Goal: Book appointment/travel/reservation

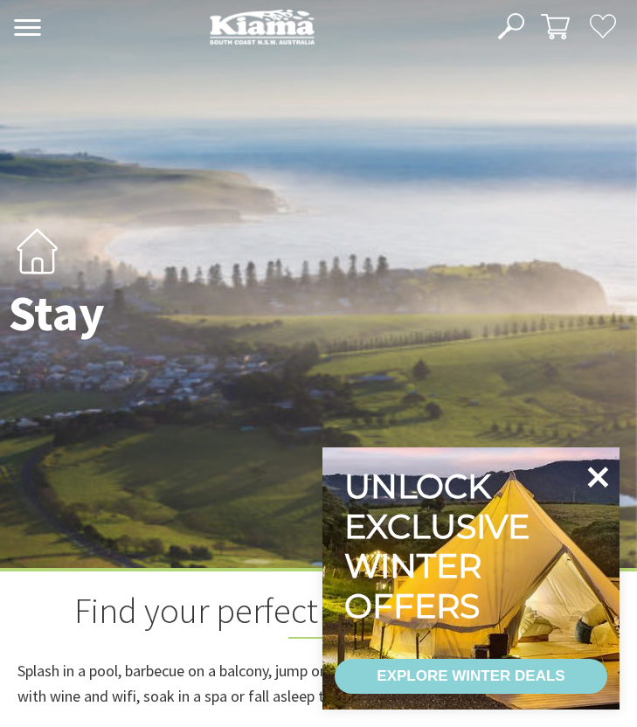
click at [597, 495] on icon at bounding box center [597, 477] width 42 height 42
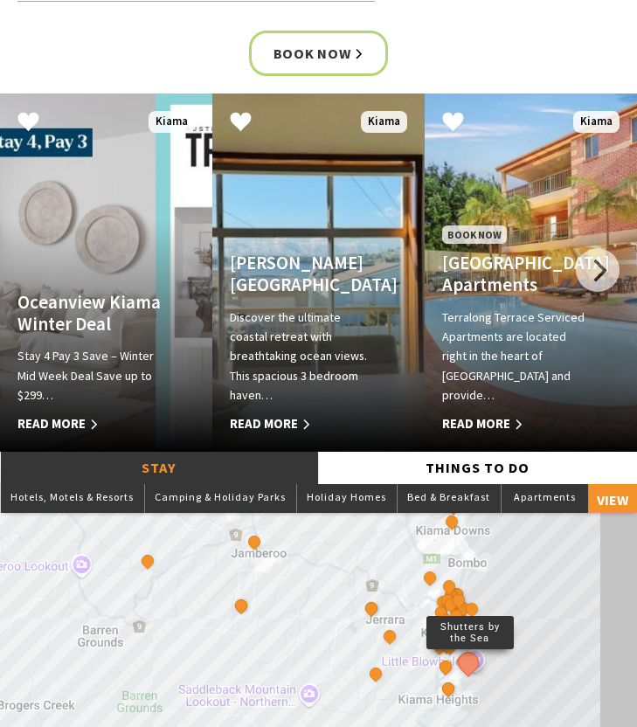
scroll to position [918, 0]
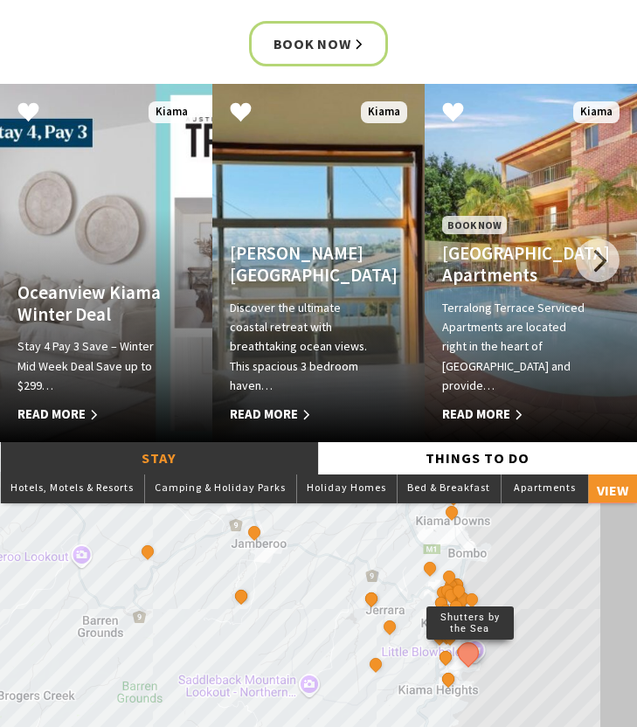
click at [282, 327] on p "Discover the ultimate coastal retreat with breathtaking ocean views. This spaci…" at bounding box center [303, 347] width 146 height 98
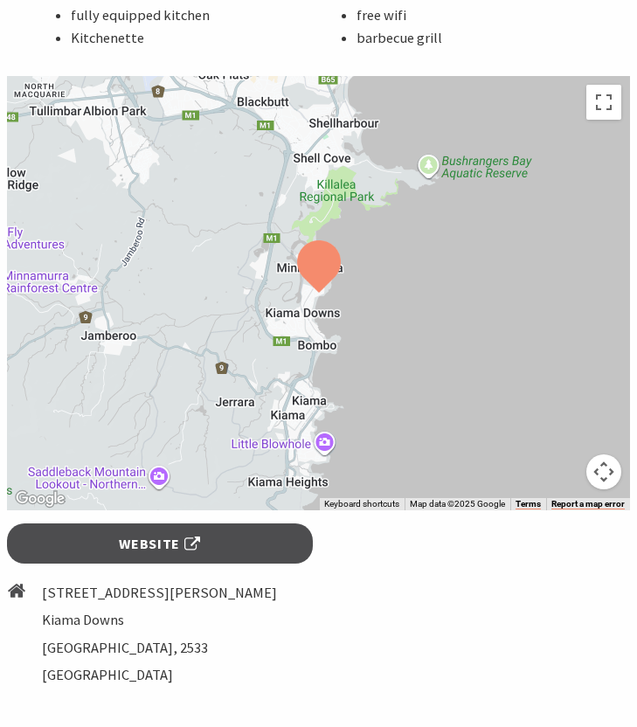
scroll to position [1430, 0]
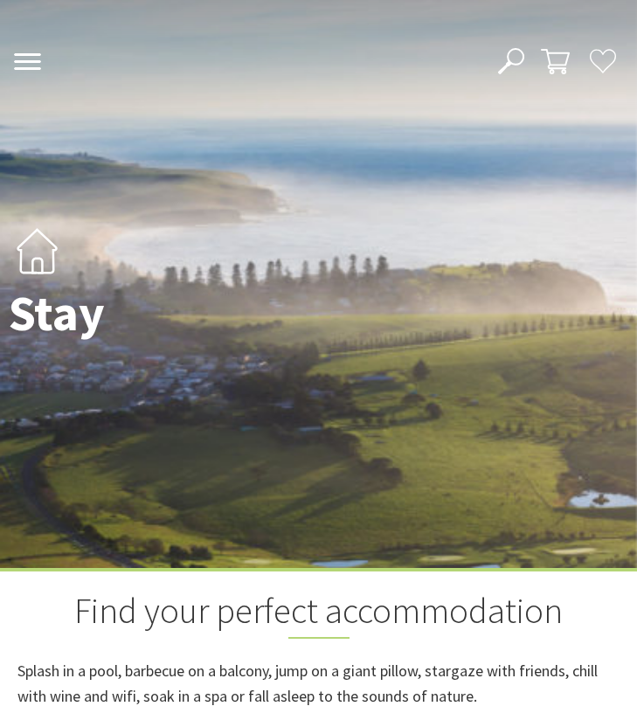
scroll to position [918, 0]
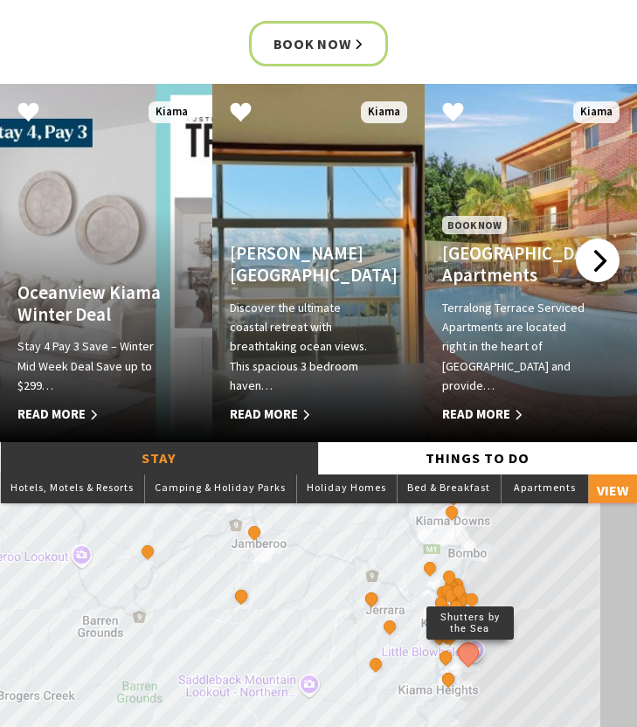
click at [585, 259] on div at bounding box center [598, 260] width 44 height 44
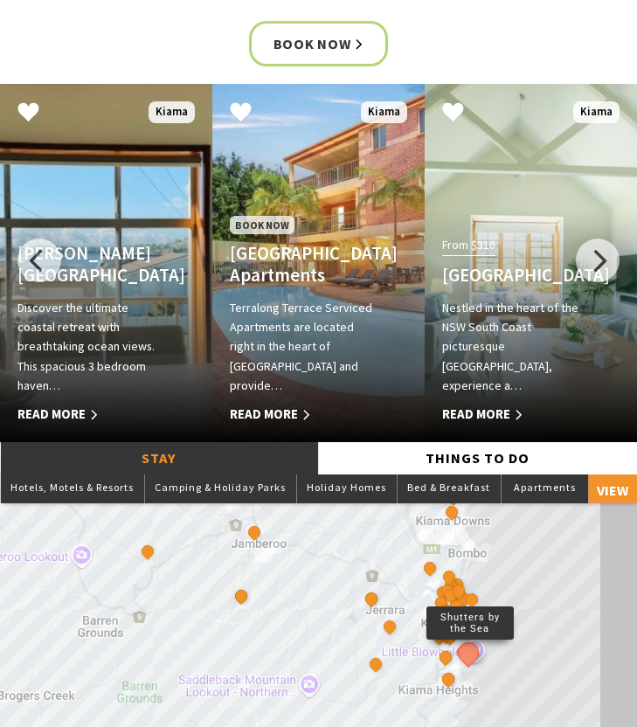
click at [296, 283] on h4 "[GEOGRAPHIC_DATA] Apartments" at bounding box center [303, 265] width 146 height 44
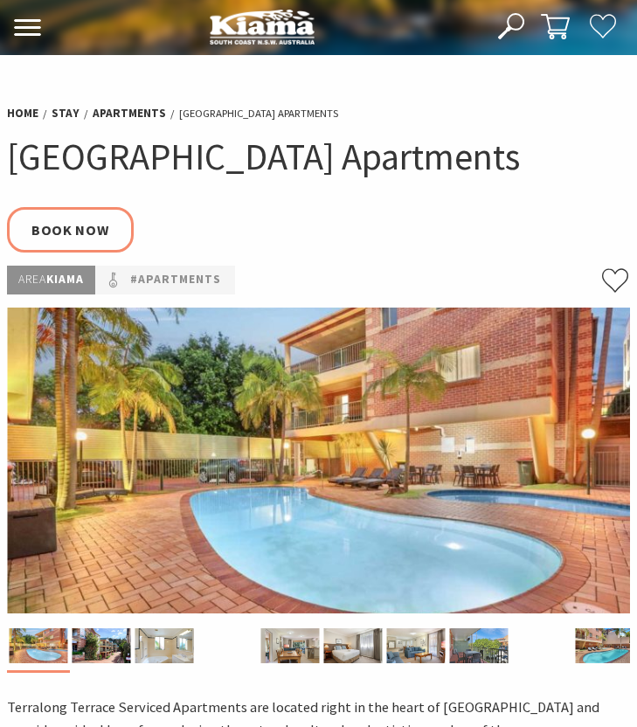
select select "3"
select select "2"
select select "3"
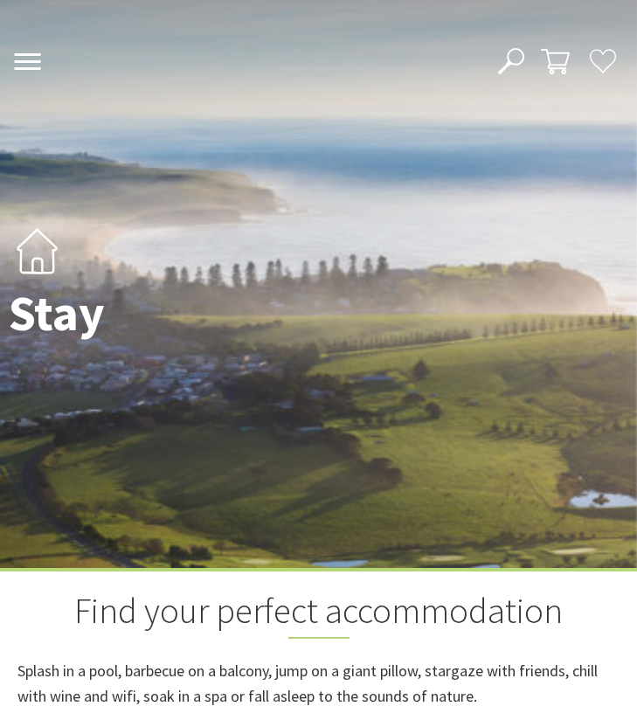
scroll to position [918, 0]
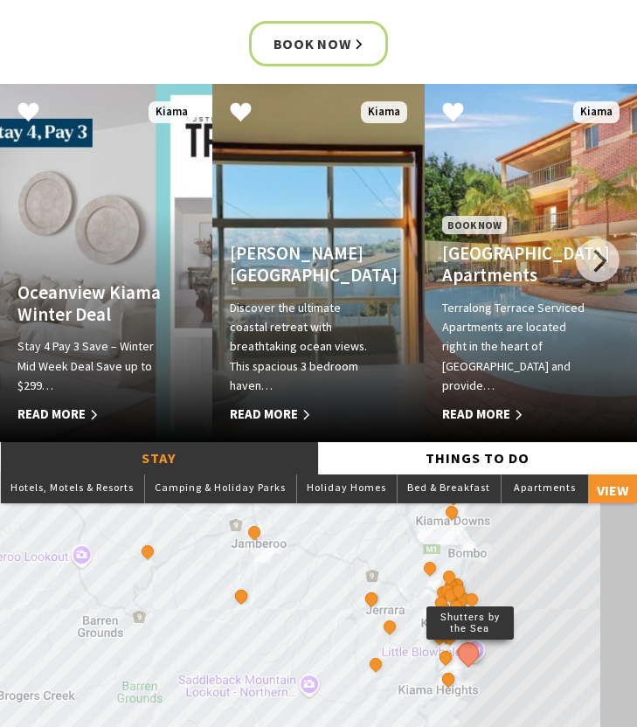
click at [152, 286] on h4 "Oceanview Kiama Winter Deal" at bounding box center [90, 304] width 146 height 44
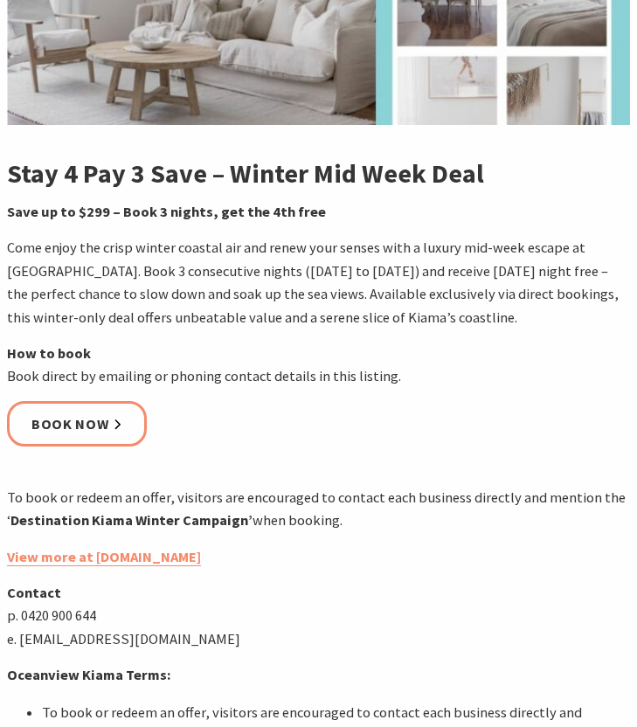
scroll to position [460, 0]
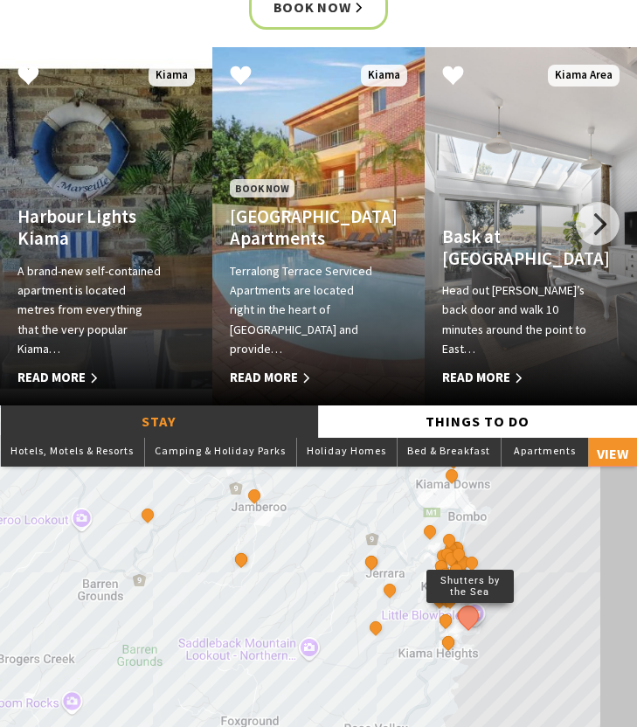
scroll to position [956, 0]
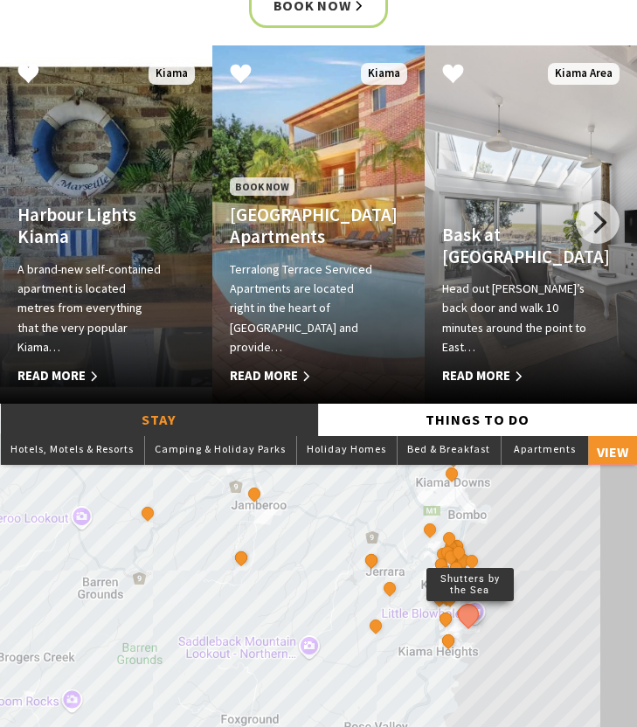
click at [88, 248] on h4 "Harbour Lights Kiama" at bounding box center [90, 226] width 146 height 44
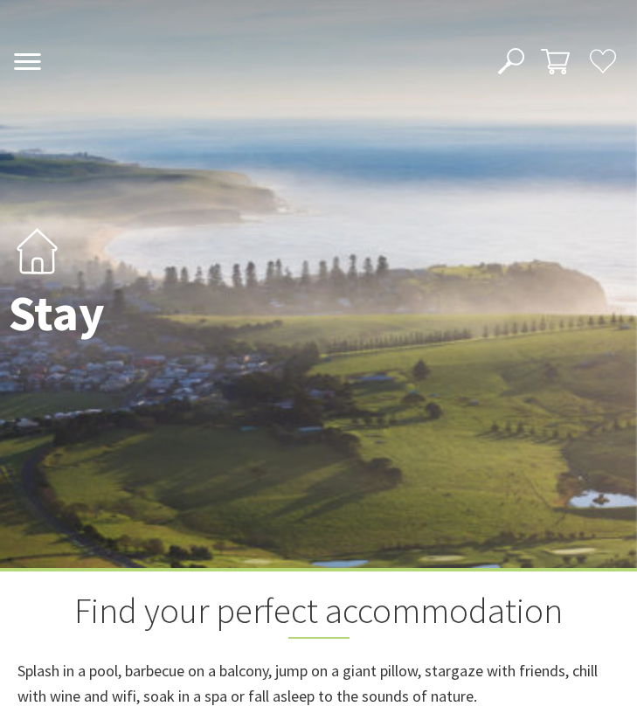
scroll to position [942, 0]
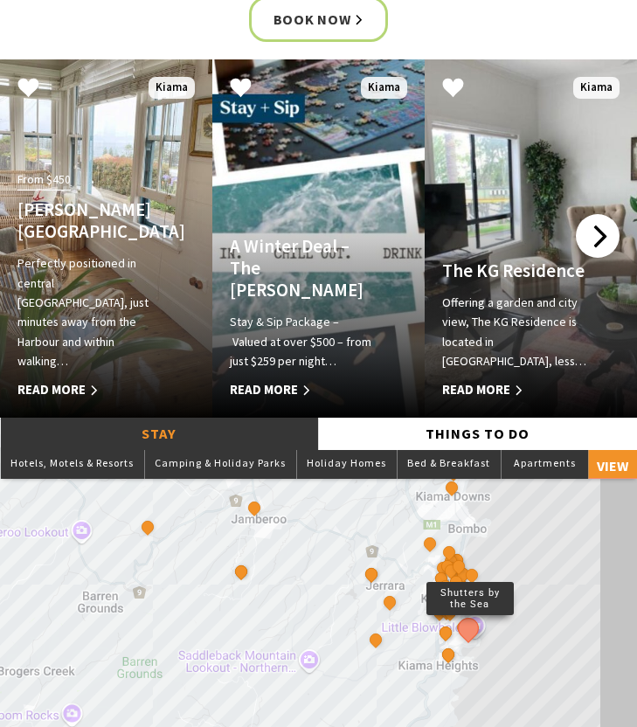
click at [596, 235] on div at bounding box center [598, 236] width 44 height 44
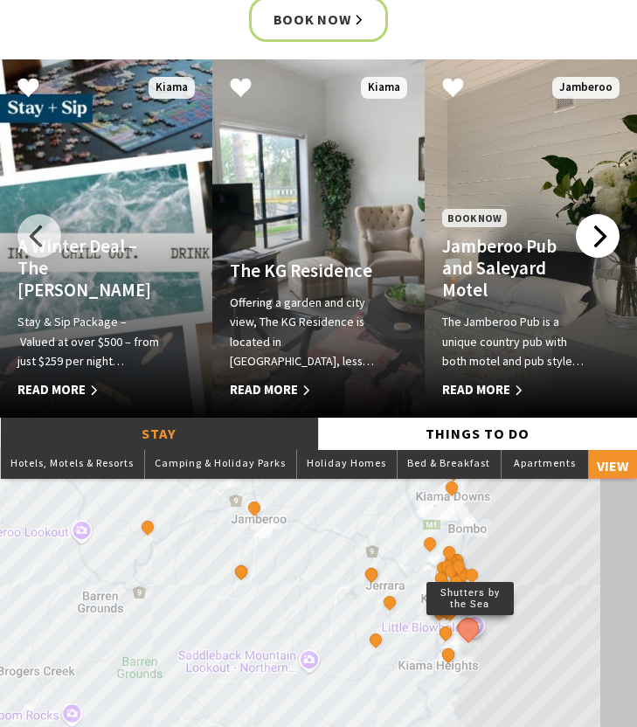
click at [596, 235] on div at bounding box center [598, 236] width 44 height 44
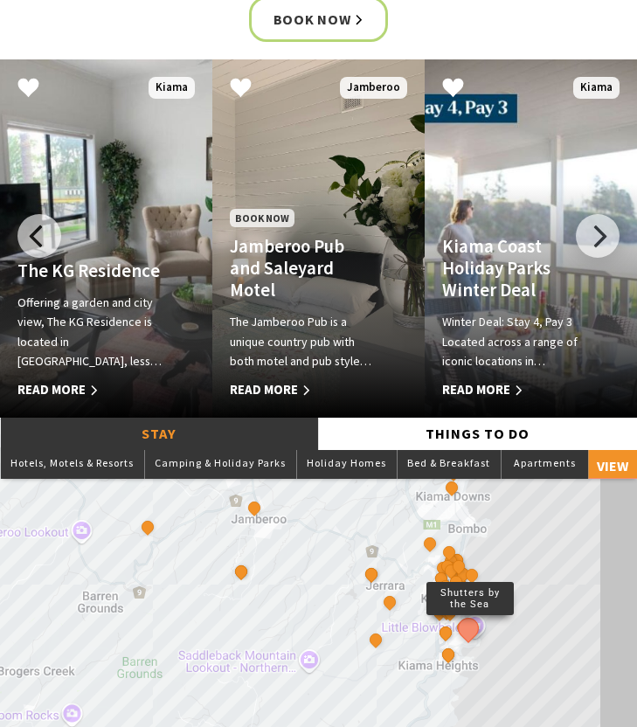
click at [341, 270] on h4 "Jamberoo Pub and Saleyard Motel" at bounding box center [303, 269] width 146 height 66
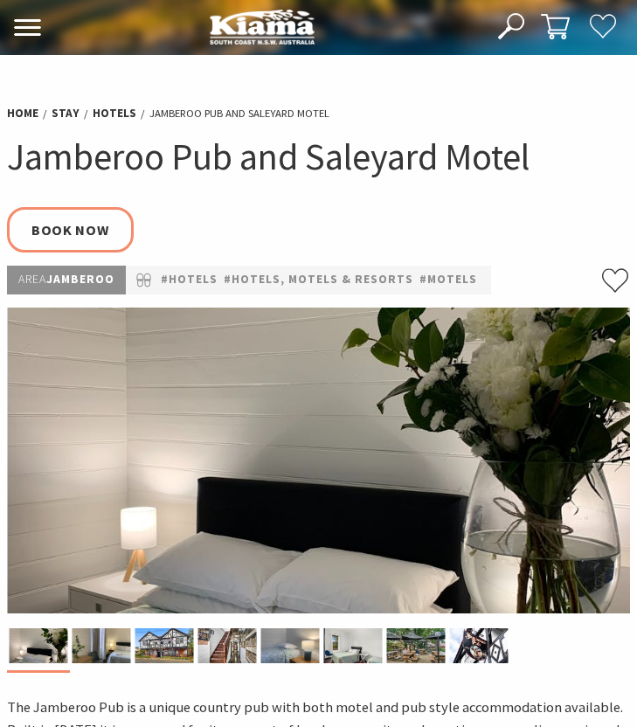
select select "3"
select select "2"
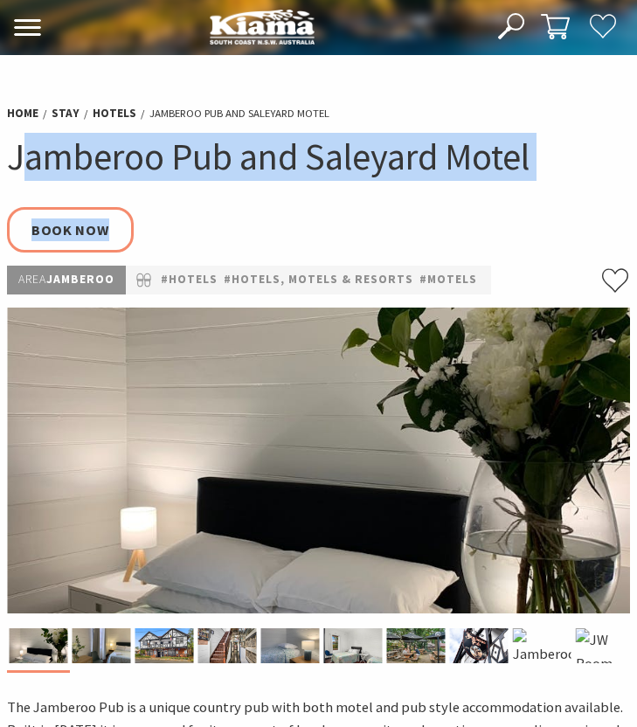
drag, startPoint x: 20, startPoint y: 156, endPoint x: 555, endPoint y: 209, distance: 537.9
click at [556, 209] on div "Home Stay Hotels Jamberoo Pub and Saleyard Motel Jamberoo Pub and Saleyard Mote…" at bounding box center [318, 179] width 637 height 174
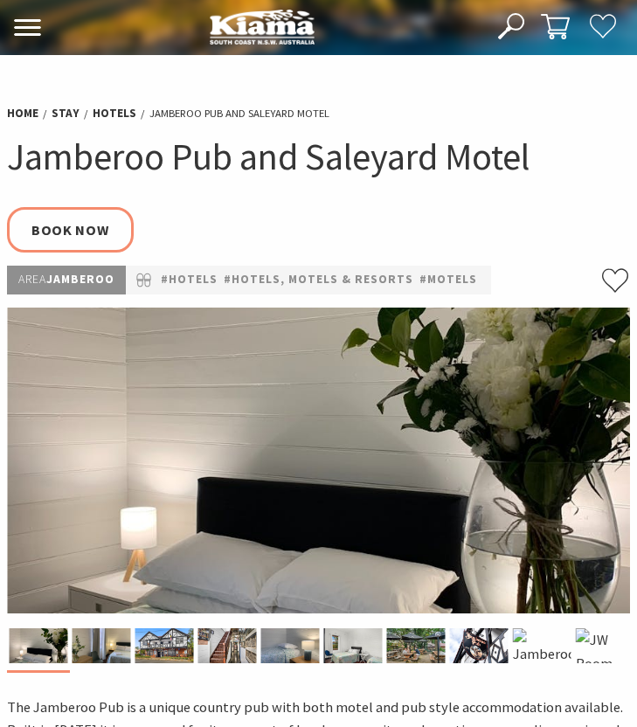
click at [555, 209] on div "Home Stay Hotels Jamberoo Pub and Saleyard Motel Jamberoo Pub and Saleyard Mote…" at bounding box center [318, 179] width 637 height 174
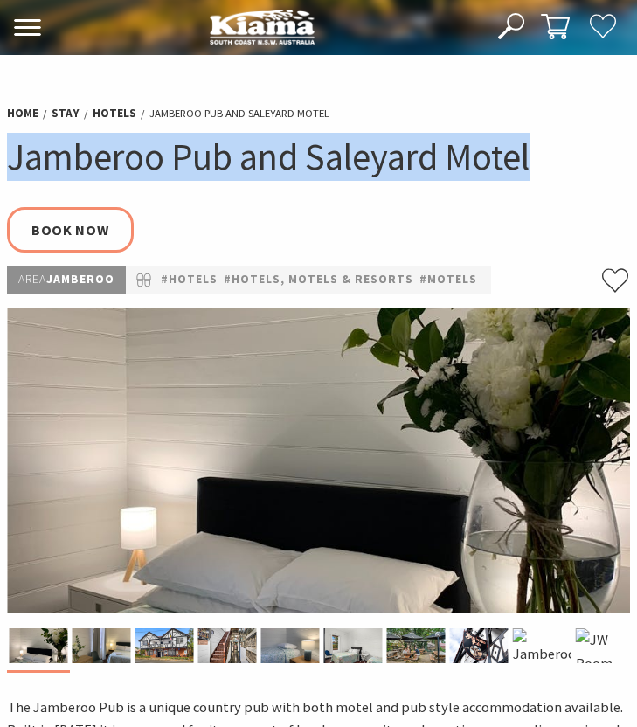
drag, startPoint x: 536, startPoint y: 160, endPoint x: 17, endPoint y: 165, distance: 518.8
click at [16, 164] on h1 "Jamberoo Pub and Saleyard Motel" at bounding box center [318, 157] width 623 height 48
copy h1 "Jamberoo Pub and Saleyard Motel"
select select "3"
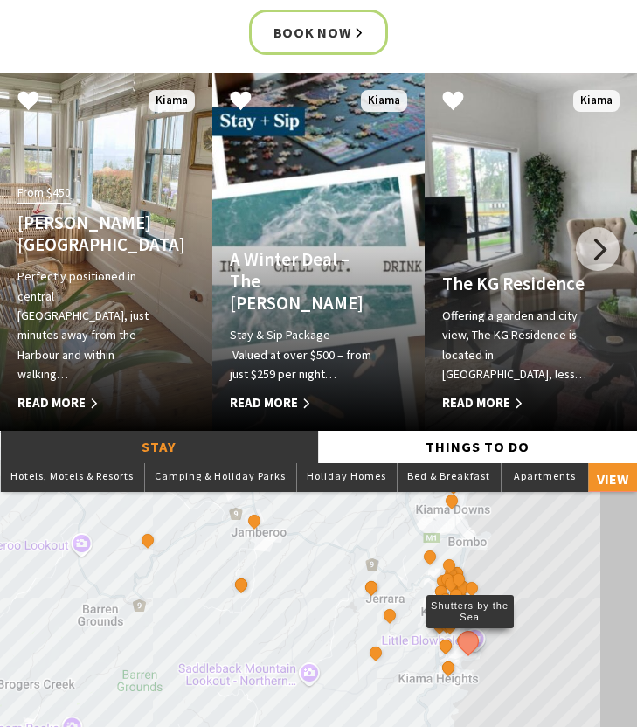
scroll to position [957, 0]
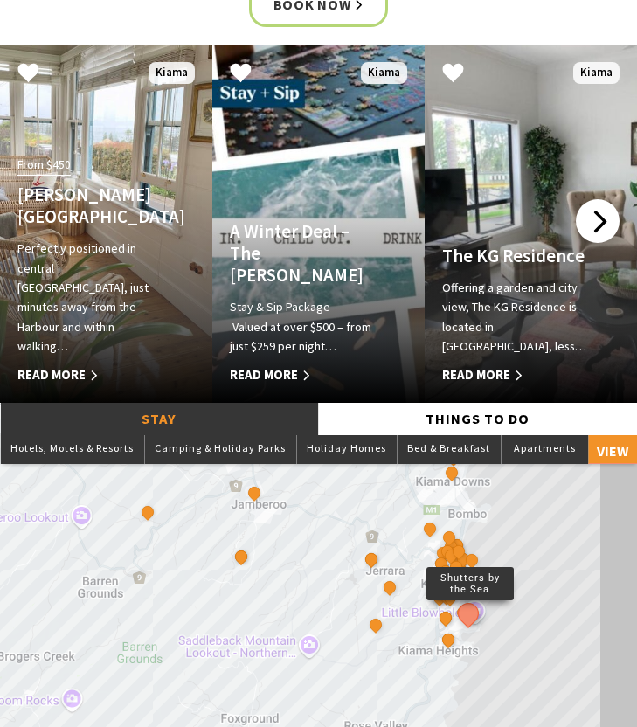
click at [597, 211] on div at bounding box center [598, 221] width 44 height 44
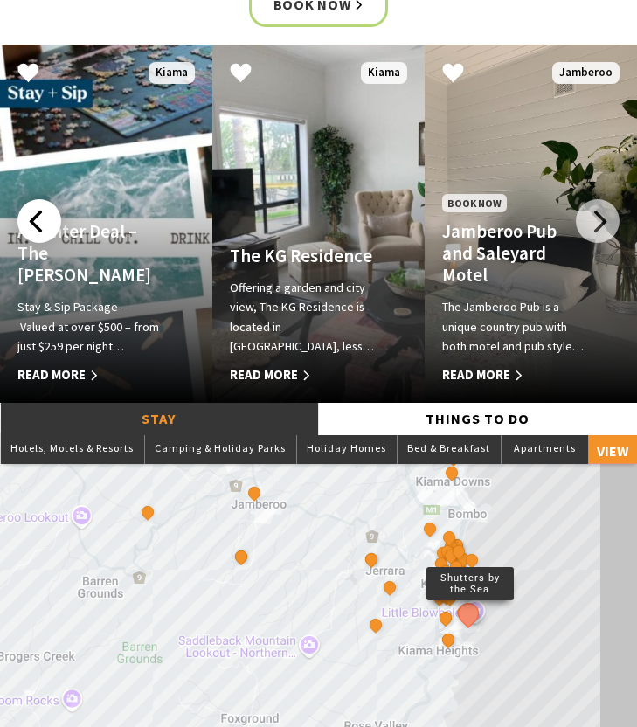
click at [45, 211] on div at bounding box center [39, 221] width 44 height 44
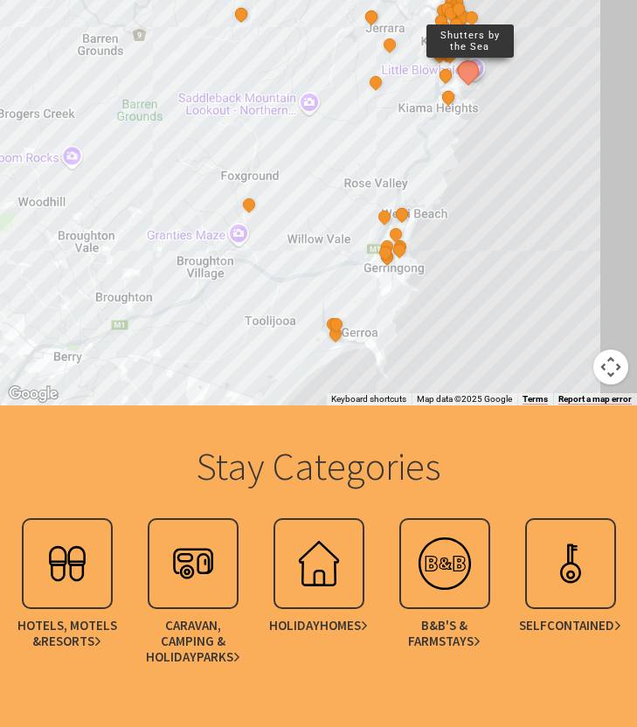
scroll to position [1344, 0]
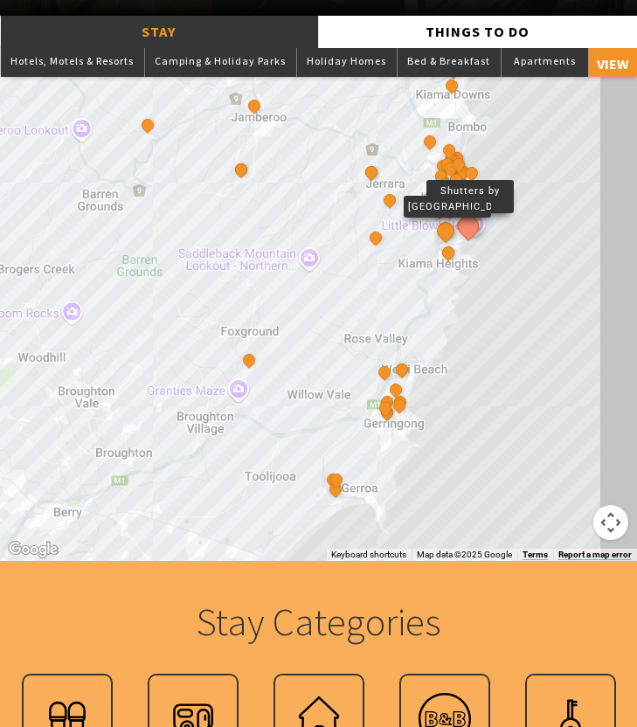
click at [441, 235] on button "See detail about BIG4 Easts Beach Holiday Park" at bounding box center [445, 230] width 24 height 24
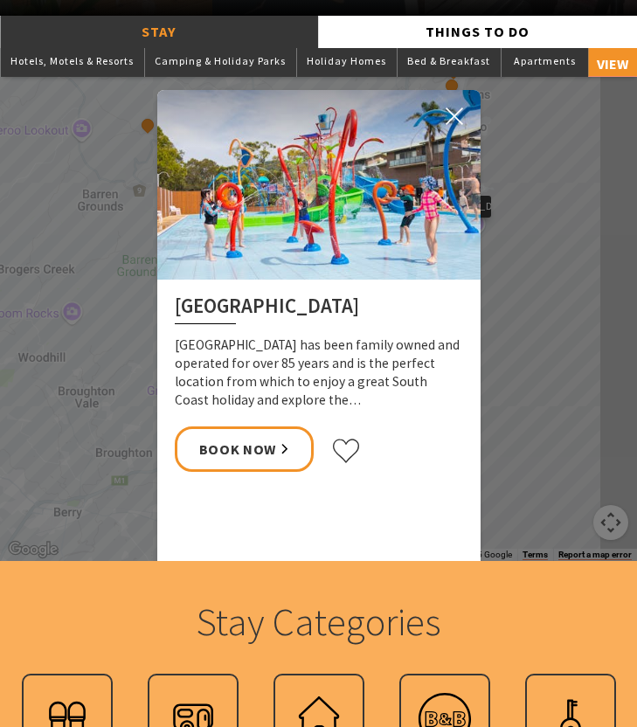
click at [128, 121] on div "Stay Hotels, Motels & Resorts Camping & Holiday Parks Holiday Homes Bed & Break…" at bounding box center [318, 288] width 637 height 545
click at [449, 120] on use at bounding box center [453, 115] width 17 height 17
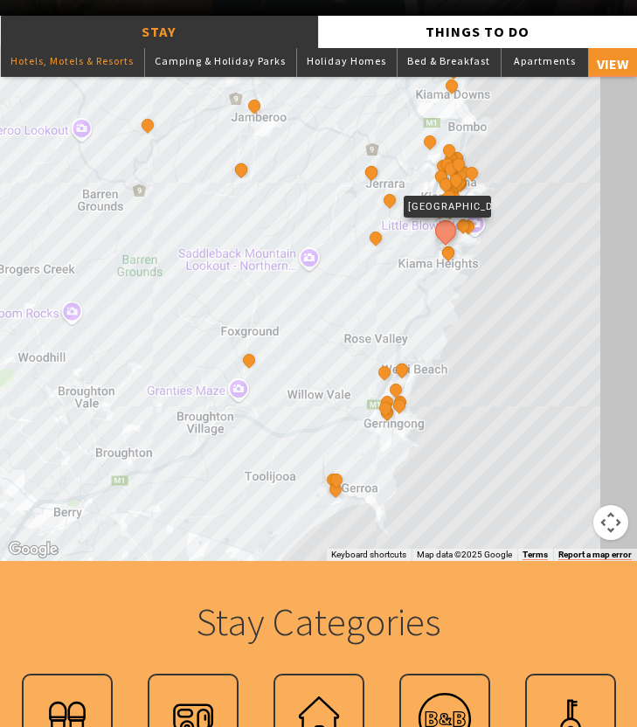
click at [78, 51] on button "Hotels, Motels & Resorts" at bounding box center [72, 60] width 144 height 31
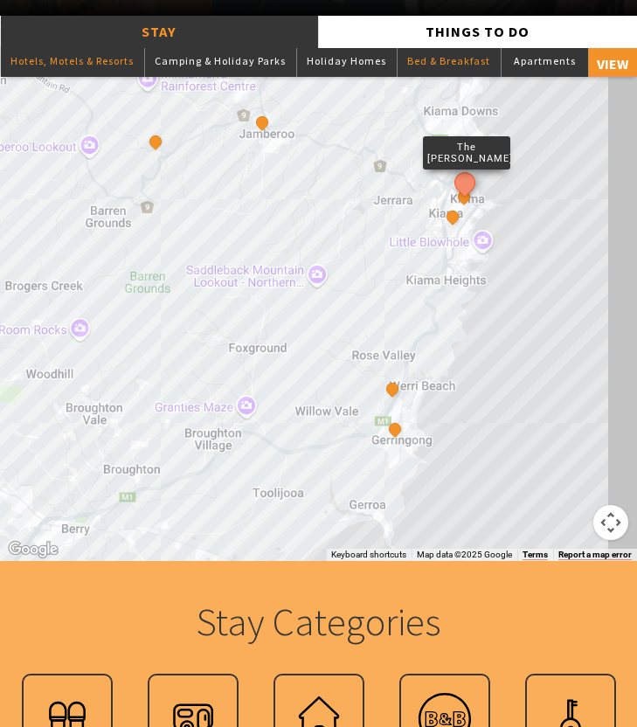
click at [463, 71] on button "Bed & Breakfast" at bounding box center [449, 60] width 104 height 31
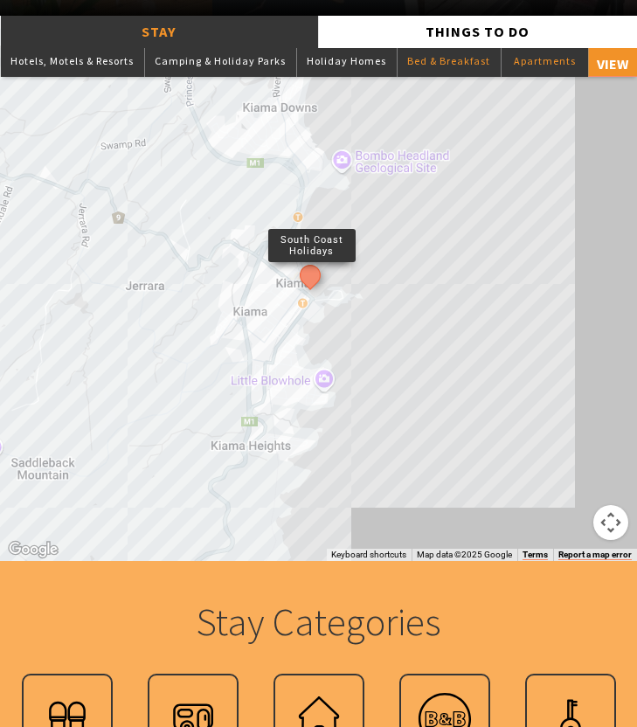
click at [555, 59] on button "Apartments" at bounding box center [543, 60] width 87 height 31
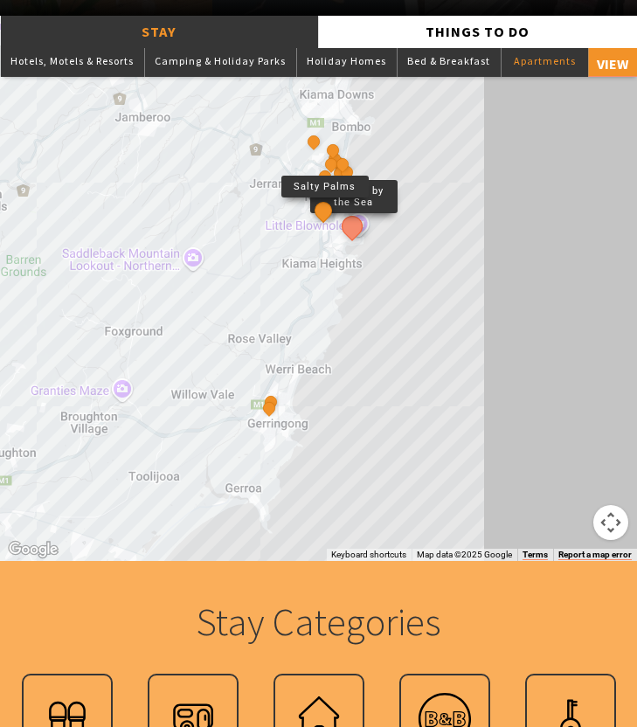
click at [322, 206] on button "See detail about Salty Palms" at bounding box center [322, 211] width 24 height 24
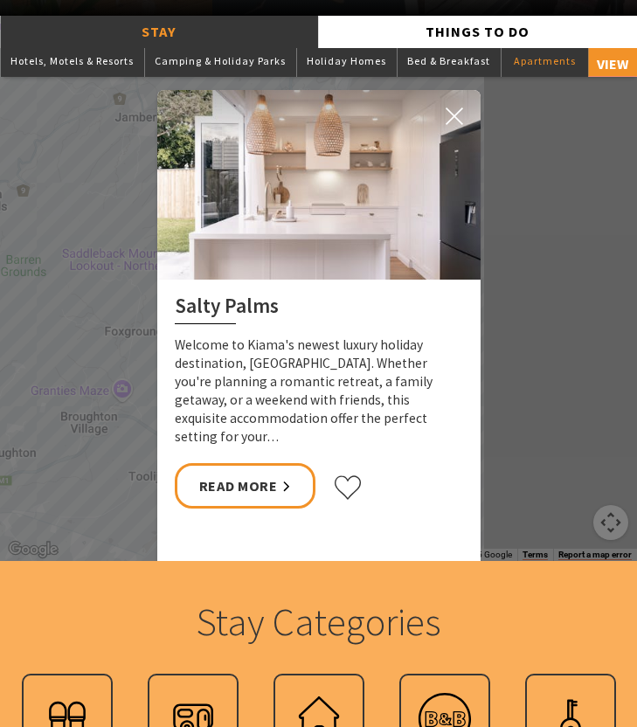
click at [446, 124] on icon at bounding box center [453, 115] width 17 height 17
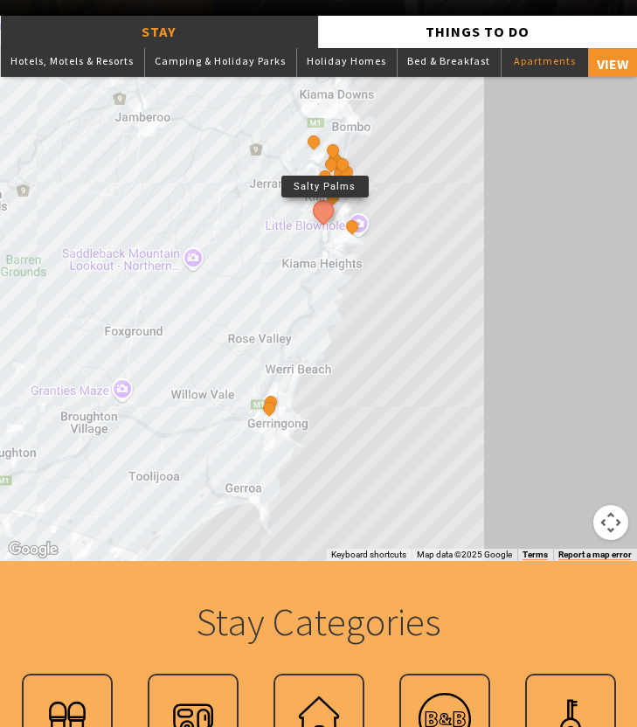
click at [421, 196] on div "Shutters by the Sea Bellevue Boutique Hotel Kiama Salty Palms That Retro Place …" at bounding box center [318, 288] width 637 height 545
click at [335, 195] on p "Salty Palms" at bounding box center [323, 187] width 87 height 17
click at [353, 159] on div "Harbour Lights Kiama" at bounding box center [346, 168] width 26 height 26
click at [328, 153] on button "See detail about Bombo Hideaway" at bounding box center [332, 151] width 24 height 24
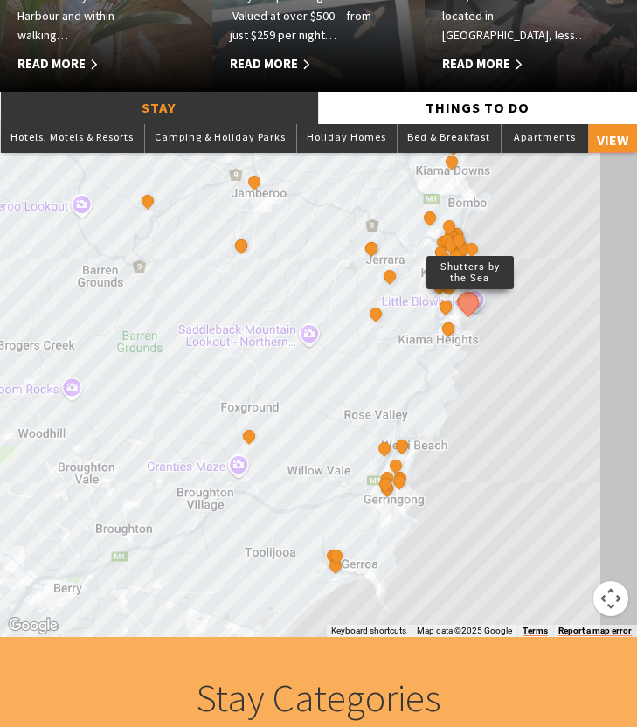
scroll to position [1265, 0]
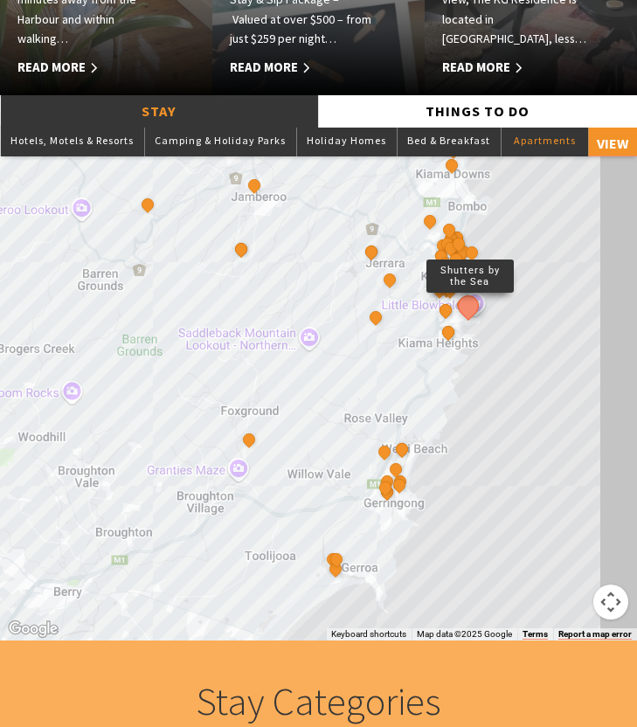
click at [565, 144] on button "Apartments" at bounding box center [543, 140] width 87 height 31
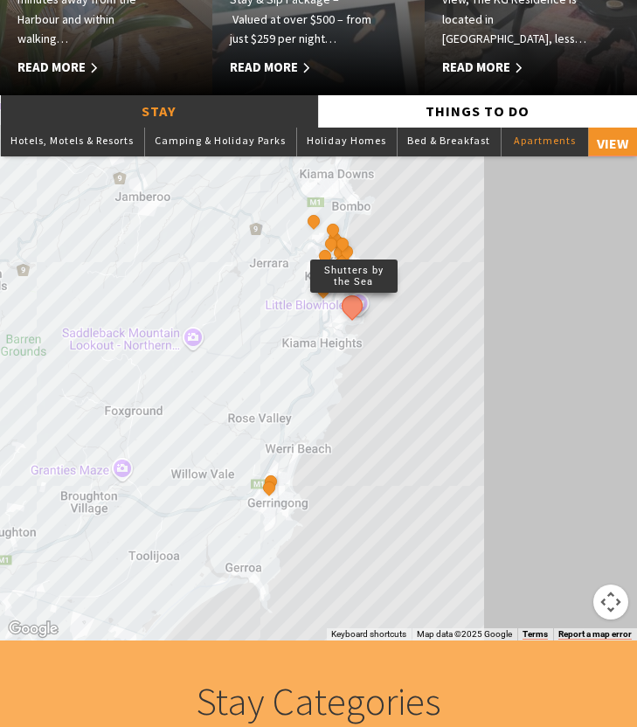
click at [349, 308] on button "See detail about Shutters by the Sea" at bounding box center [351, 306] width 30 height 30
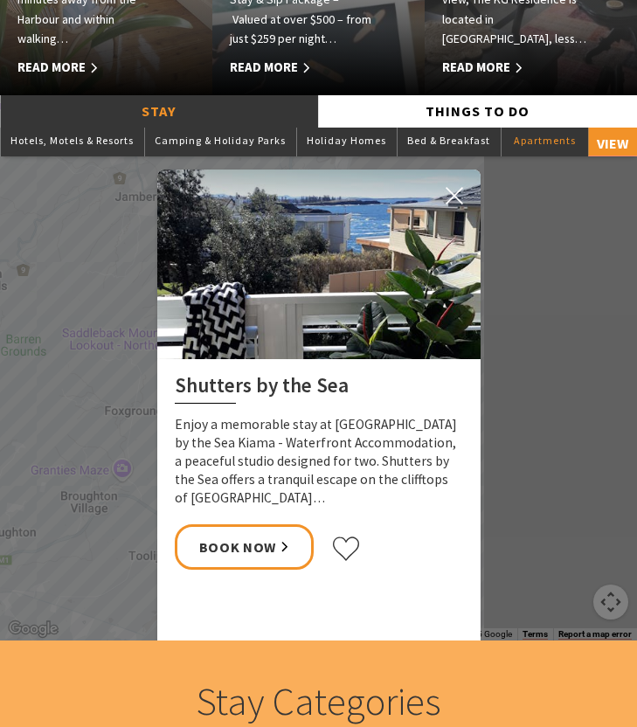
click at [207, 659] on button "2" at bounding box center [208, 663] width 9 height 9
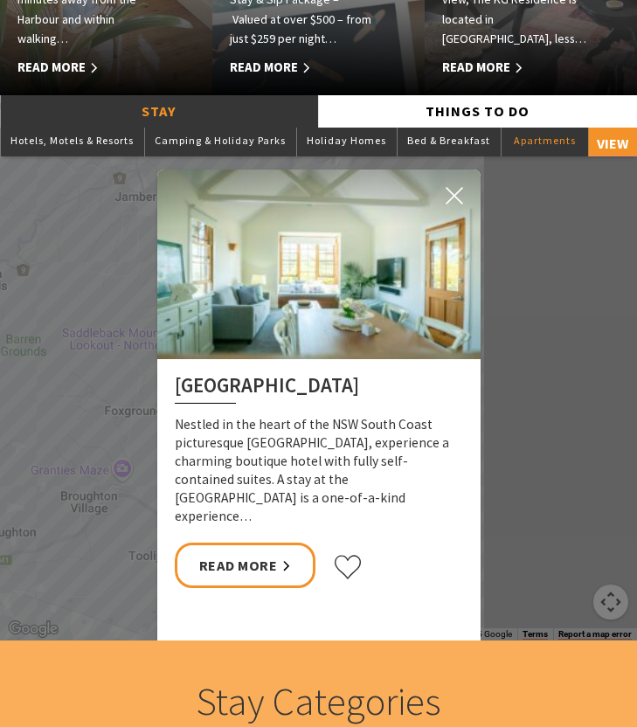
click at [225, 659] on button "3" at bounding box center [224, 663] width 9 height 9
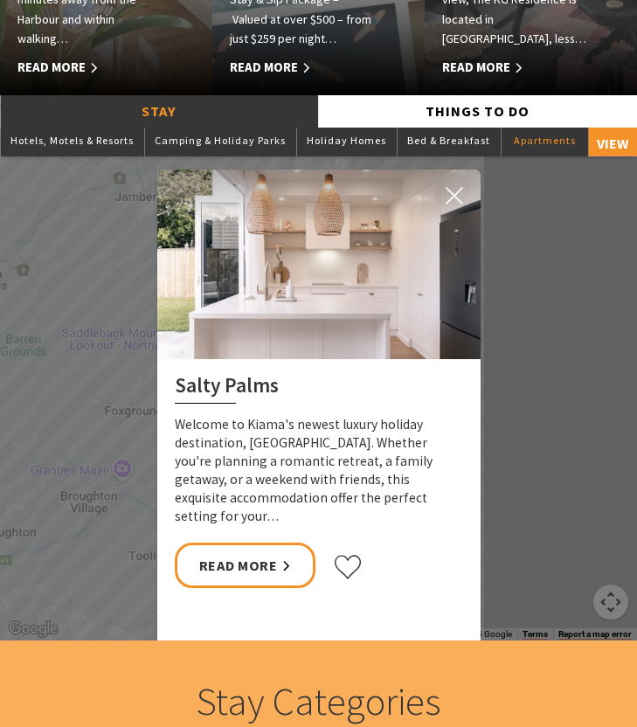
click at [238, 659] on button "4" at bounding box center [240, 663] width 9 height 9
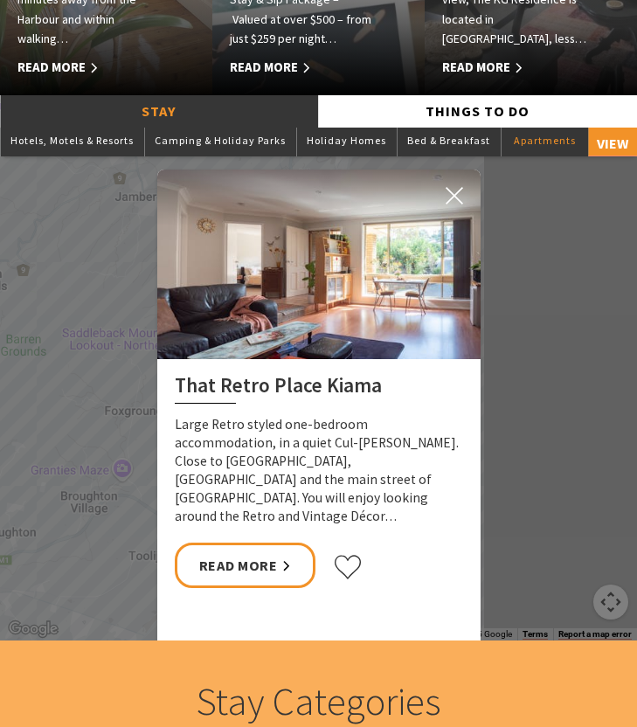
click at [255, 659] on button "5" at bounding box center [256, 663] width 9 height 9
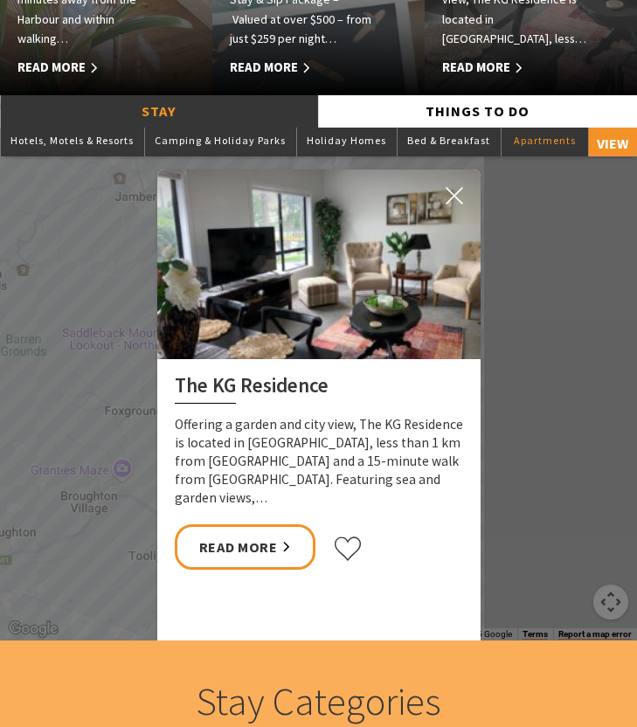
click at [272, 659] on button "6" at bounding box center [271, 663] width 9 height 9
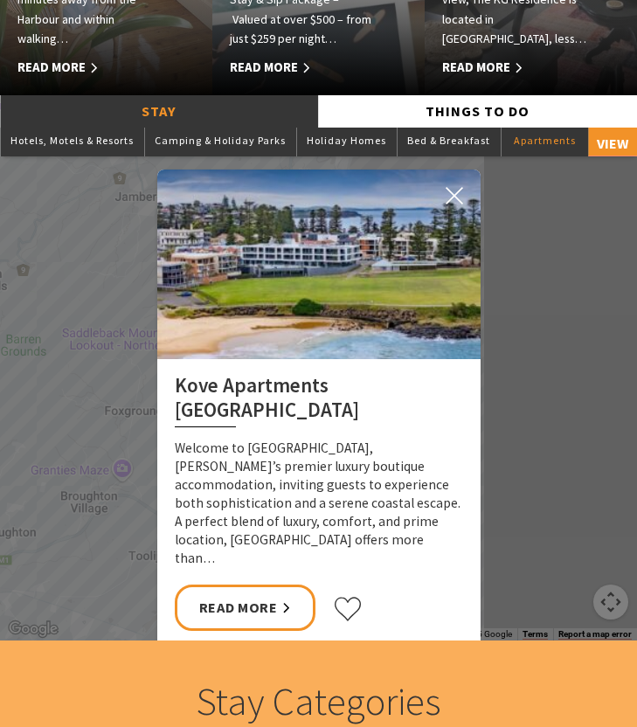
click at [285, 659] on button "7" at bounding box center [287, 663] width 9 height 9
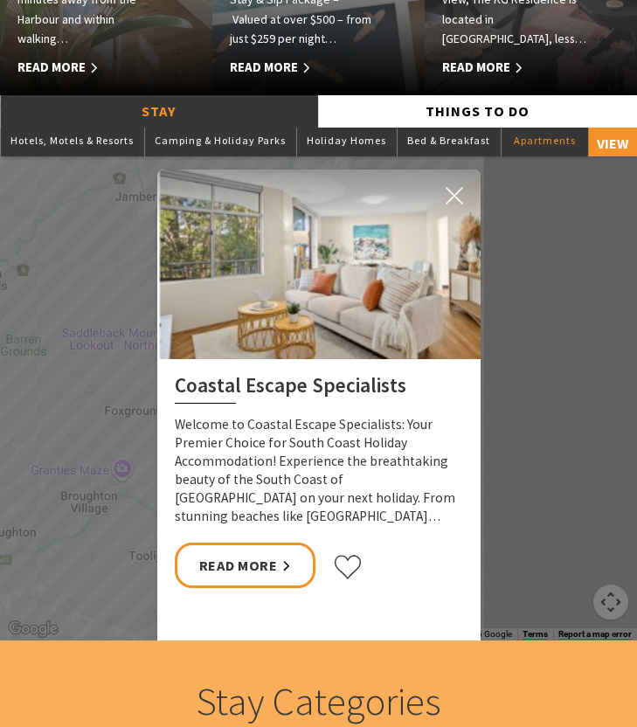
click at [301, 659] on button "8" at bounding box center [303, 663] width 9 height 9
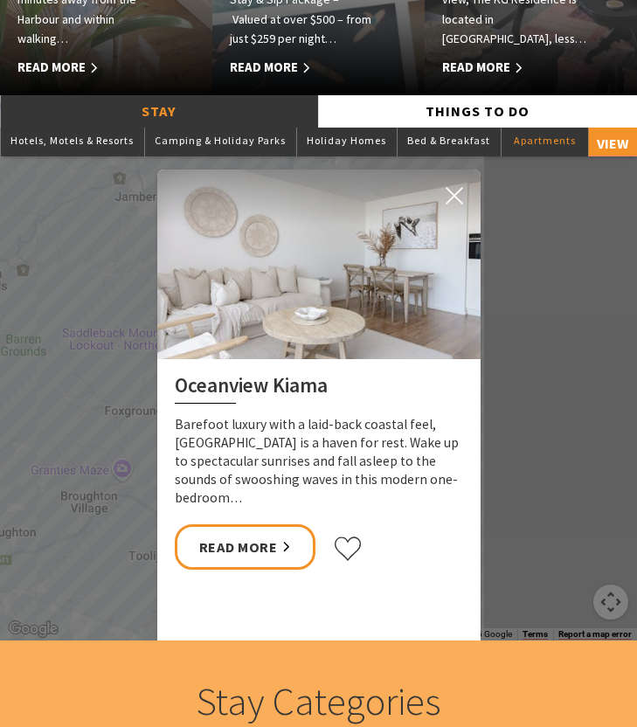
click at [321, 659] on button "9" at bounding box center [318, 663] width 9 height 9
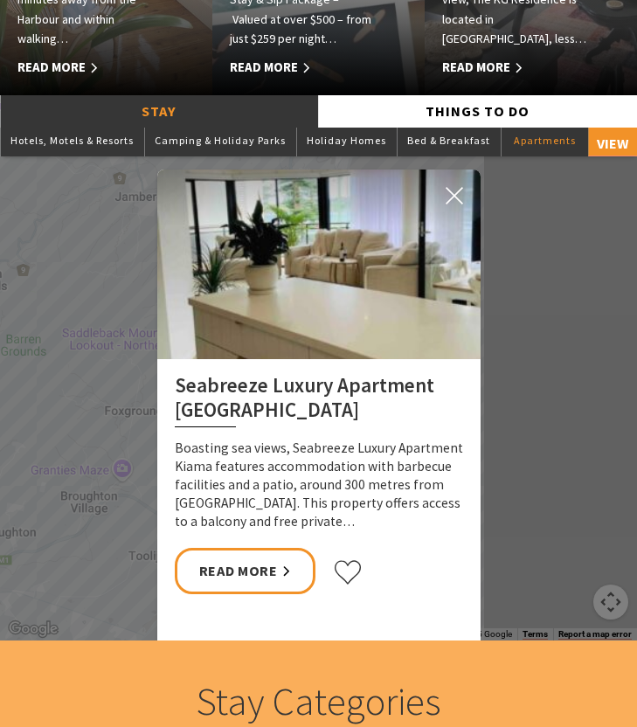
click at [333, 659] on button "10" at bounding box center [334, 663] width 9 height 9
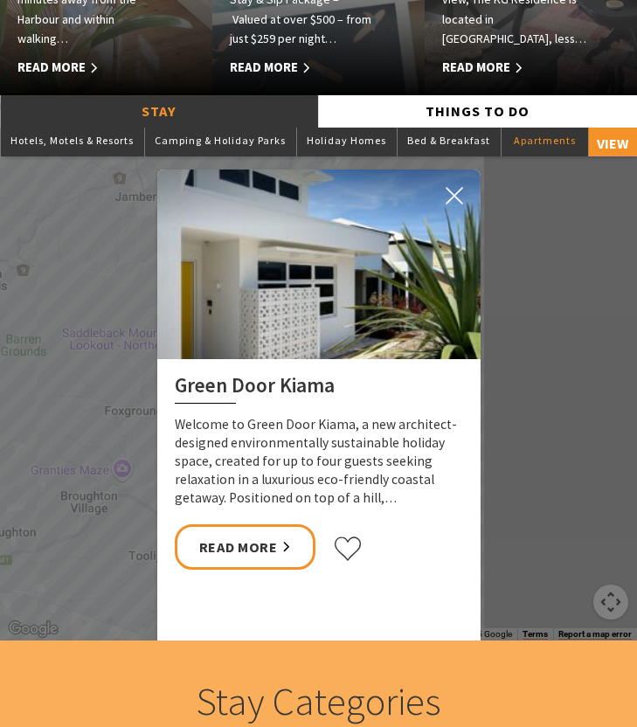
click at [346, 655] on li "11" at bounding box center [350, 666] width 9 height 23
click at [348, 659] on button "11" at bounding box center [350, 663] width 9 height 9
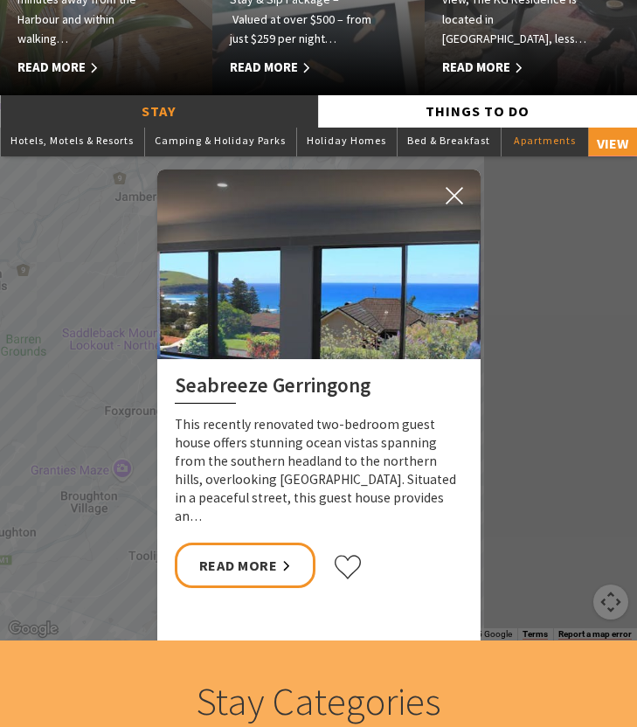
click at [365, 659] on button "12" at bounding box center [366, 663] width 9 height 9
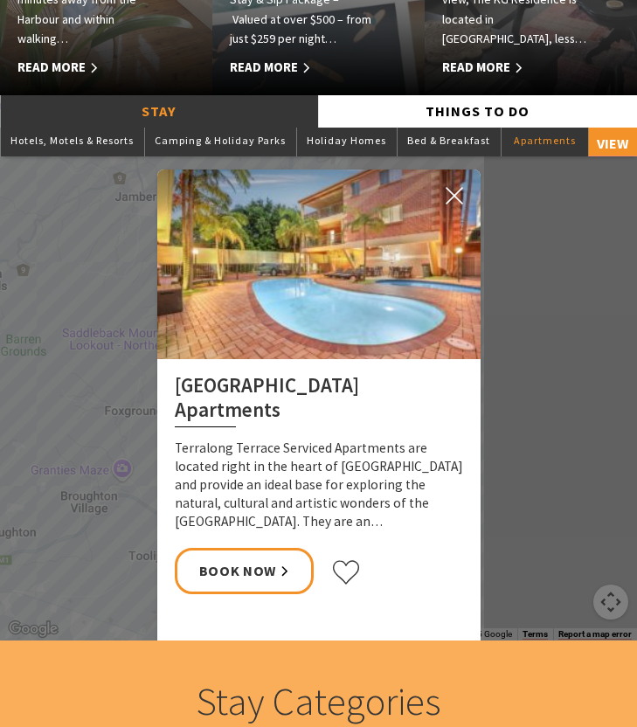
click at [379, 659] on button "13" at bounding box center [381, 663] width 9 height 9
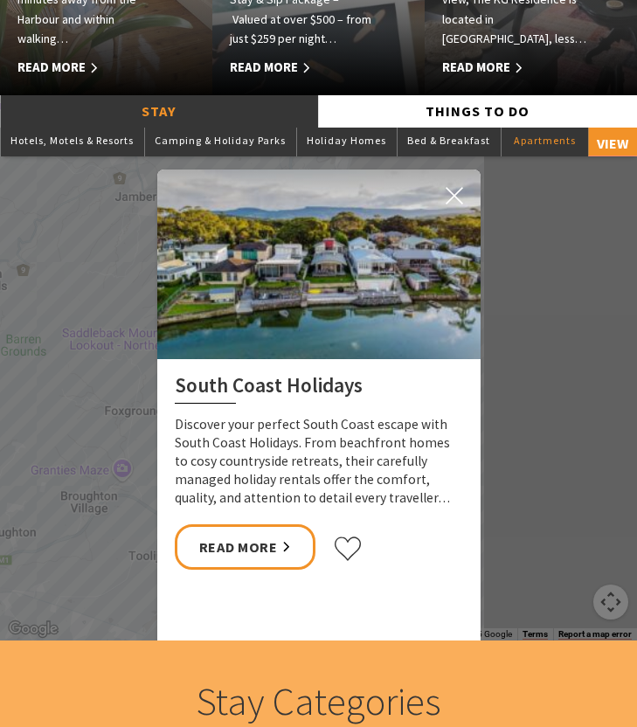
click at [397, 659] on button "14" at bounding box center [397, 663] width 9 height 9
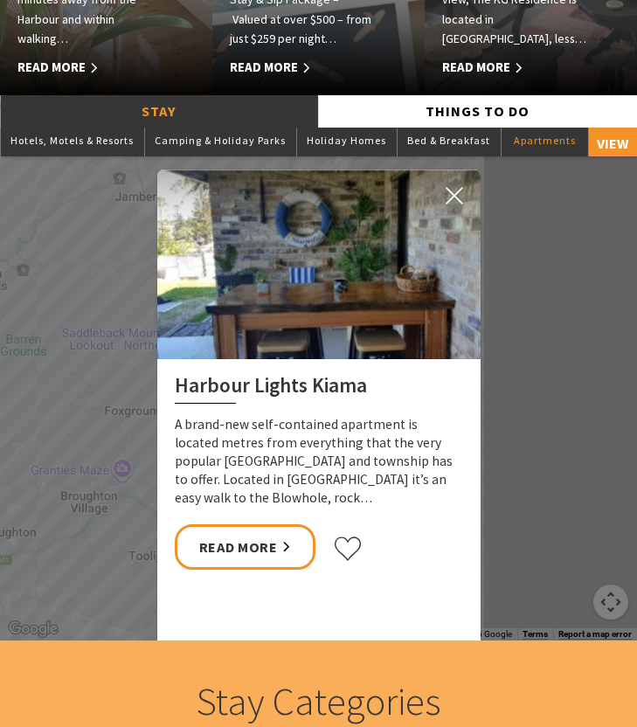
click at [412, 659] on button "15" at bounding box center [413, 663] width 9 height 9
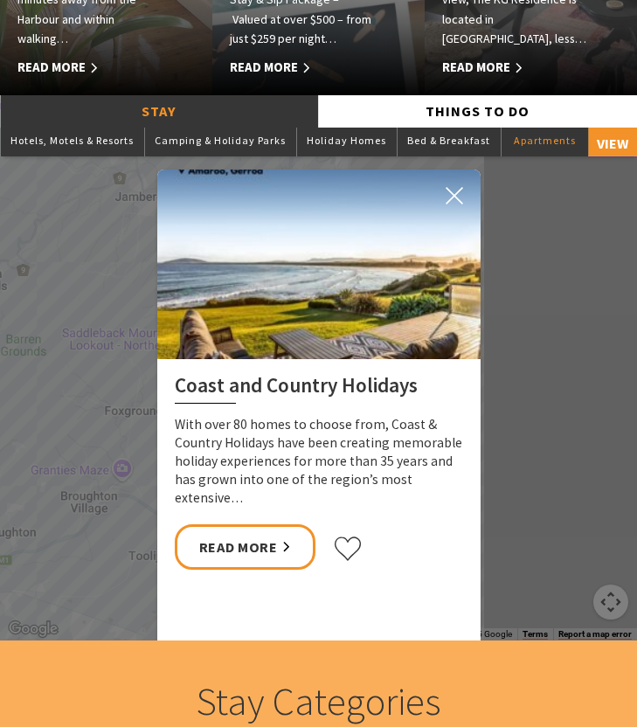
click at [424, 659] on button "16" at bounding box center [428, 663] width 9 height 9
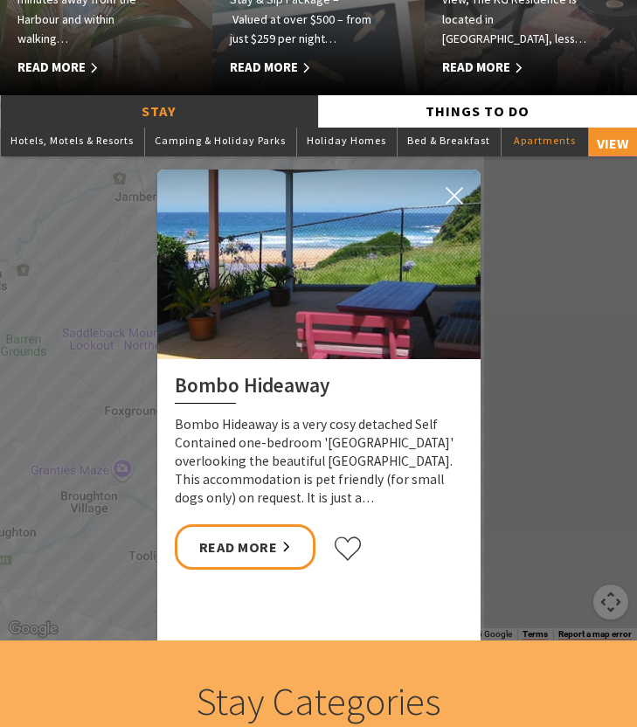
click at [441, 659] on button "17" at bounding box center [444, 663] width 9 height 9
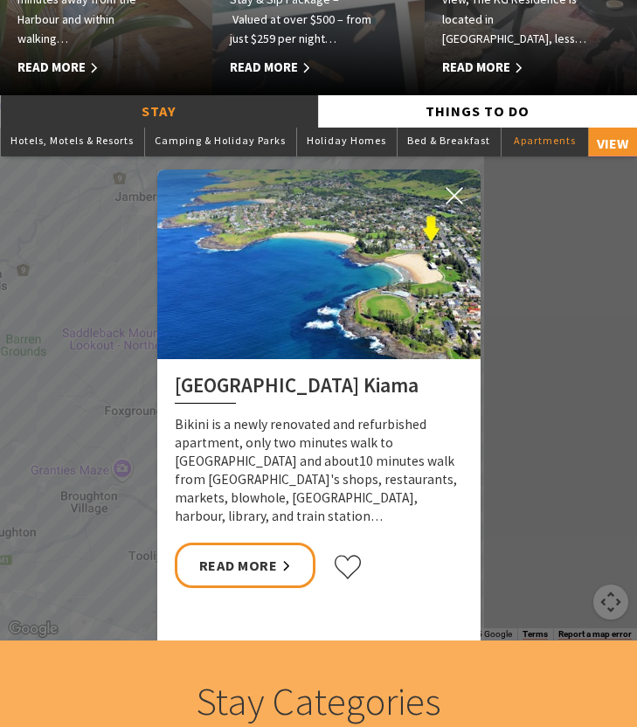
click at [449, 197] on icon at bounding box center [453, 195] width 17 height 17
